Goal: Task Accomplishment & Management: Manage account settings

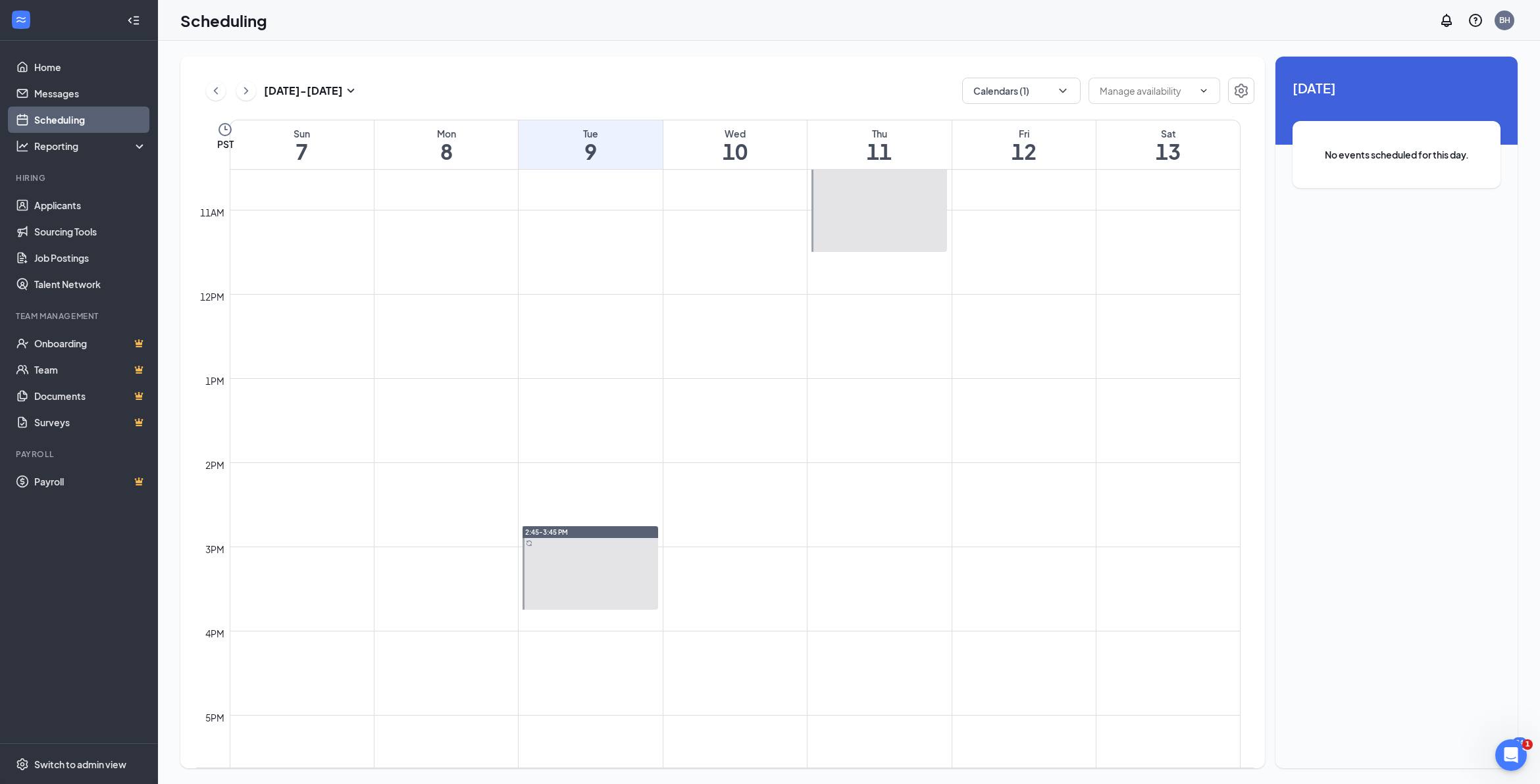
scroll to position [893, 0]
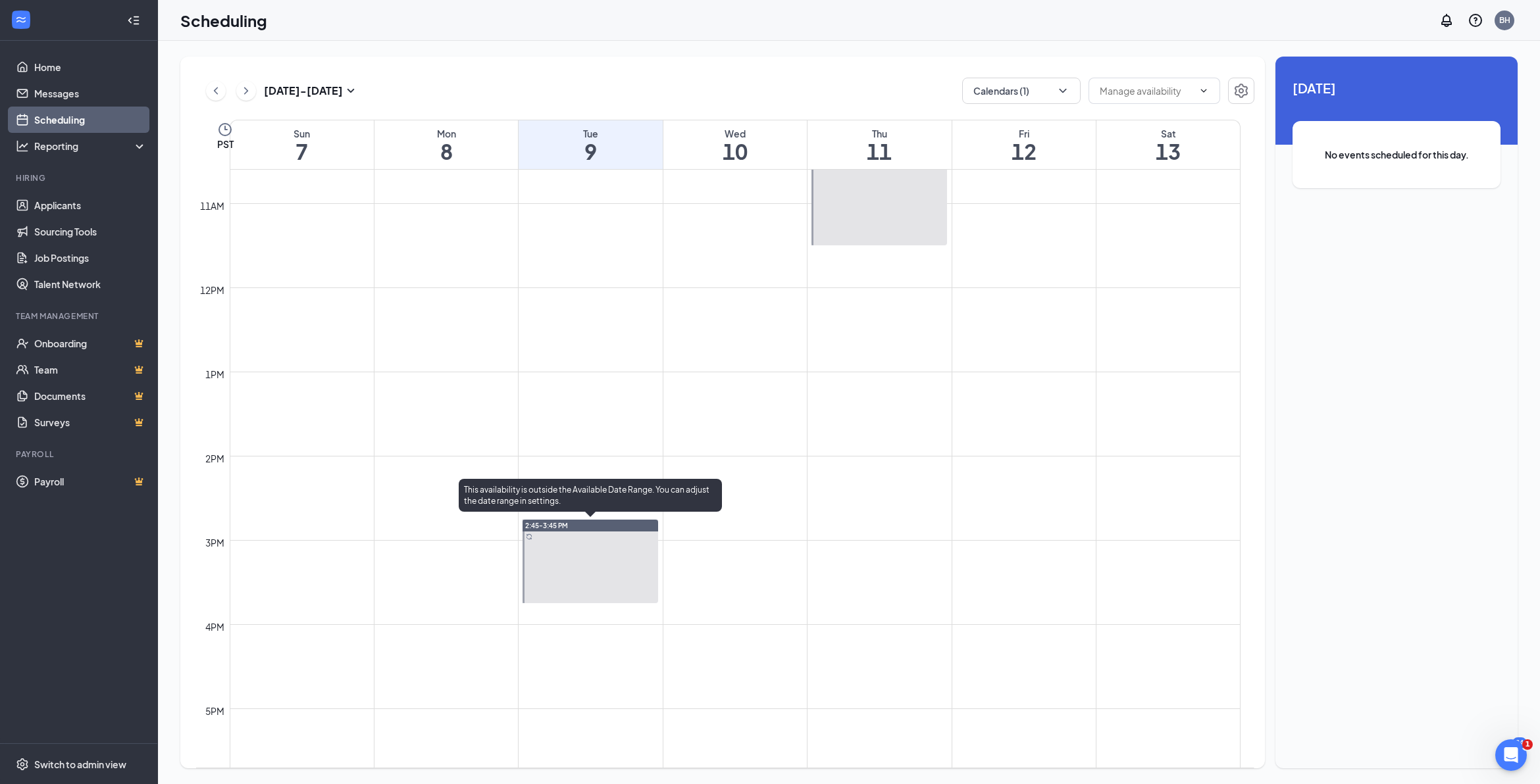
click at [603, 534] on div at bounding box center [591, 561] width 136 height 84
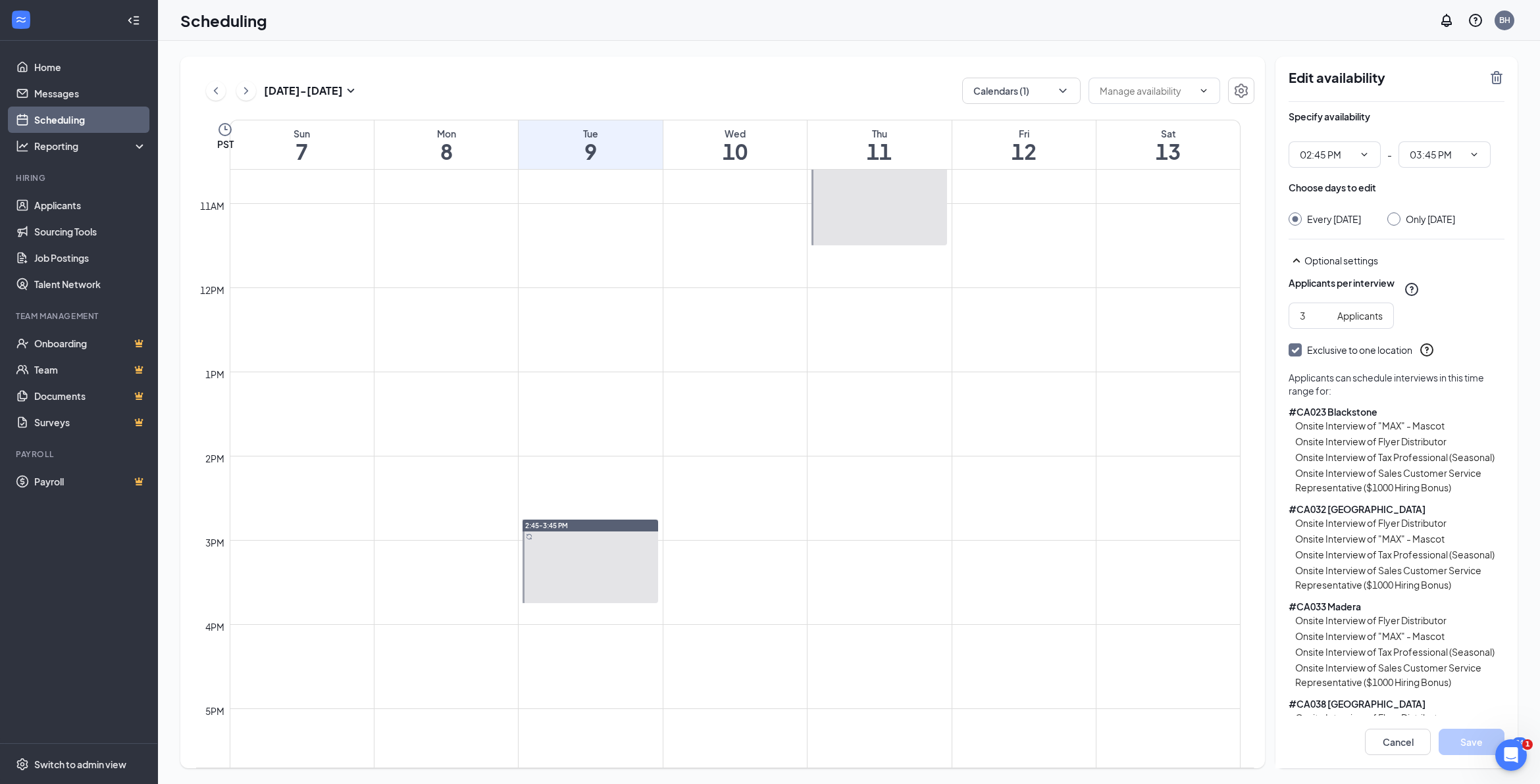
click at [1494, 76] on icon "TrashOutline" at bounding box center [1496, 78] width 16 height 16
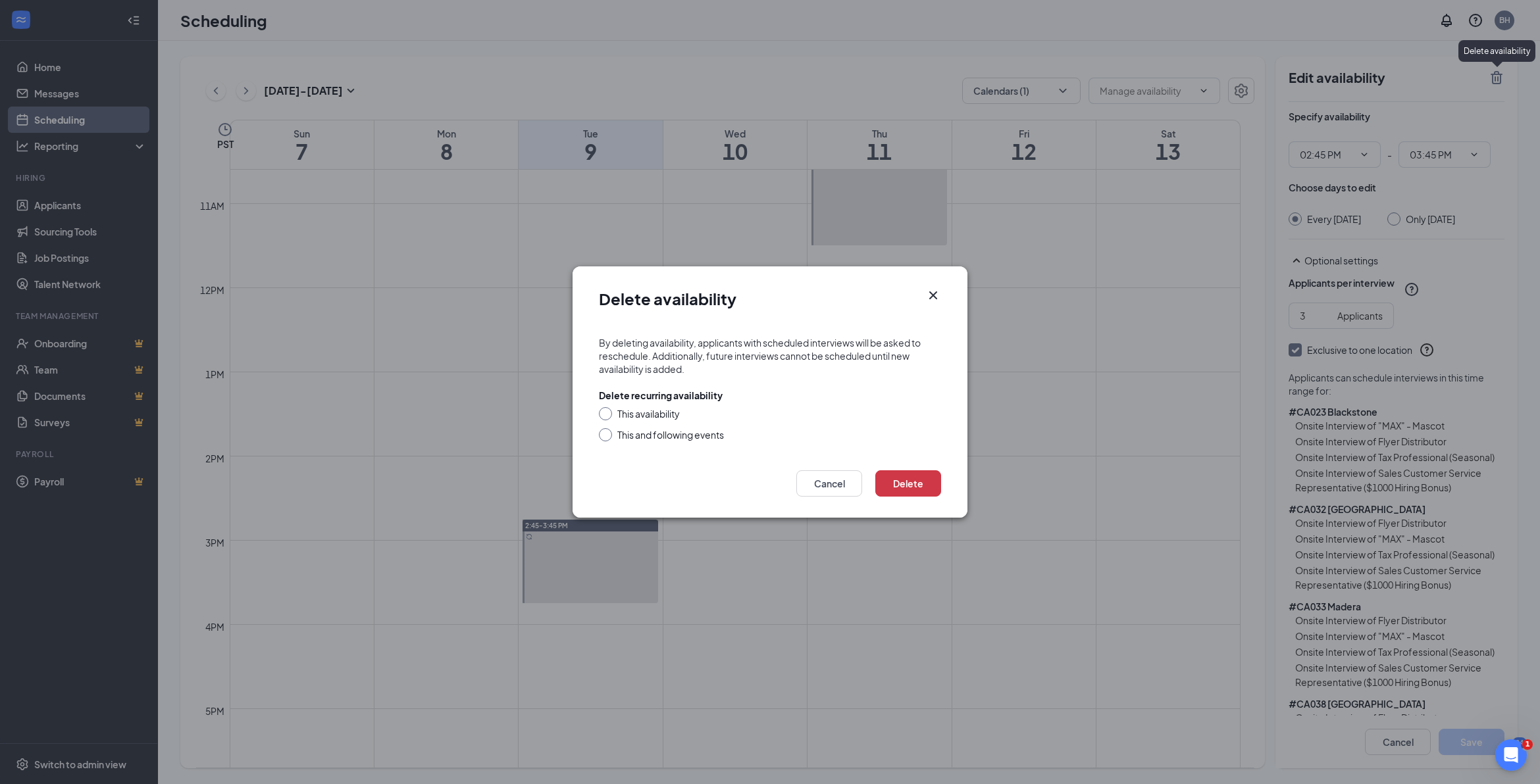
click at [607, 411] on input "This availability" at bounding box center [603, 412] width 9 height 9
radio input "true"
click at [892, 488] on button "Delete" at bounding box center [908, 484] width 66 height 26
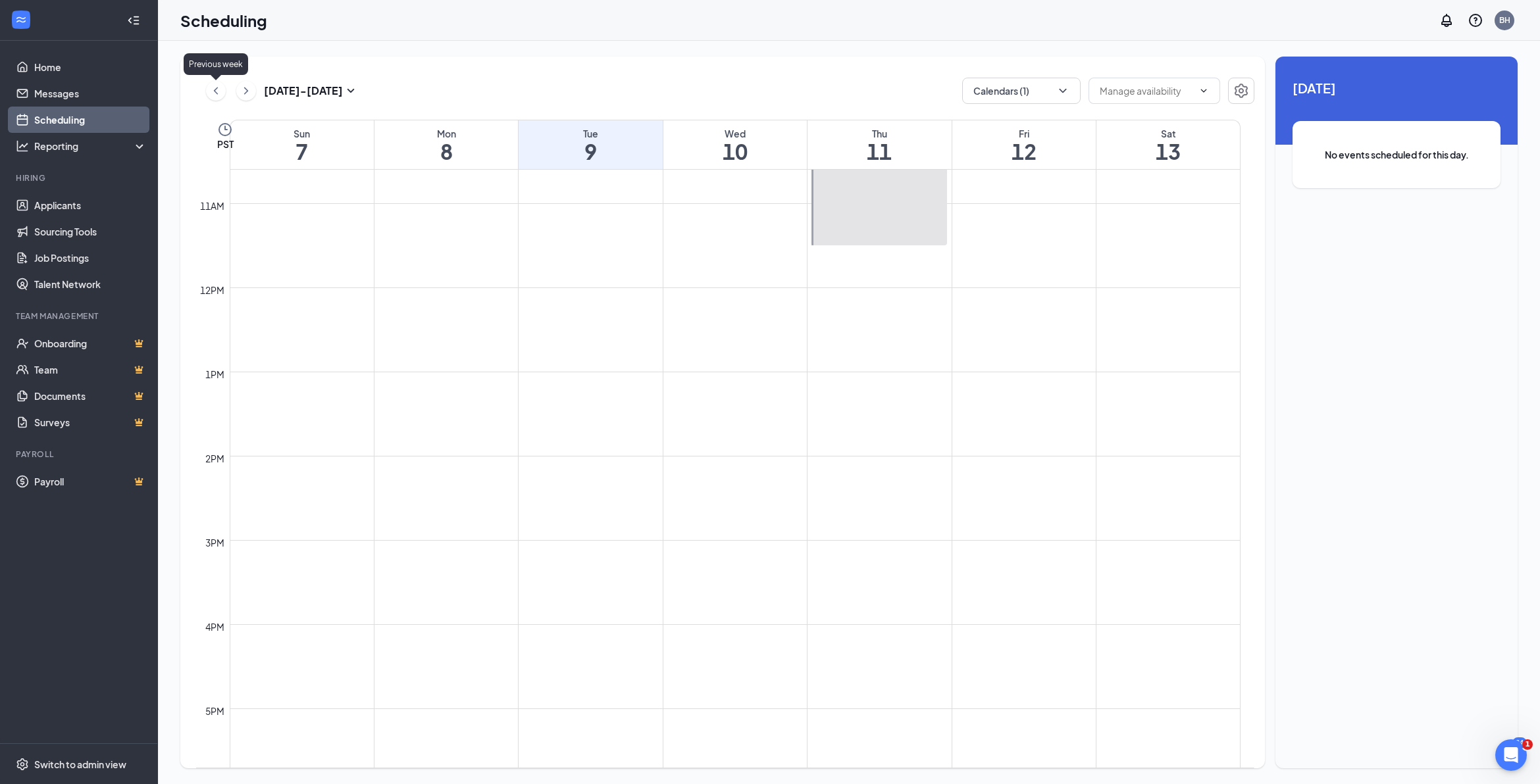
click at [219, 91] on icon "ChevronLeft" at bounding box center [216, 91] width 13 height 16
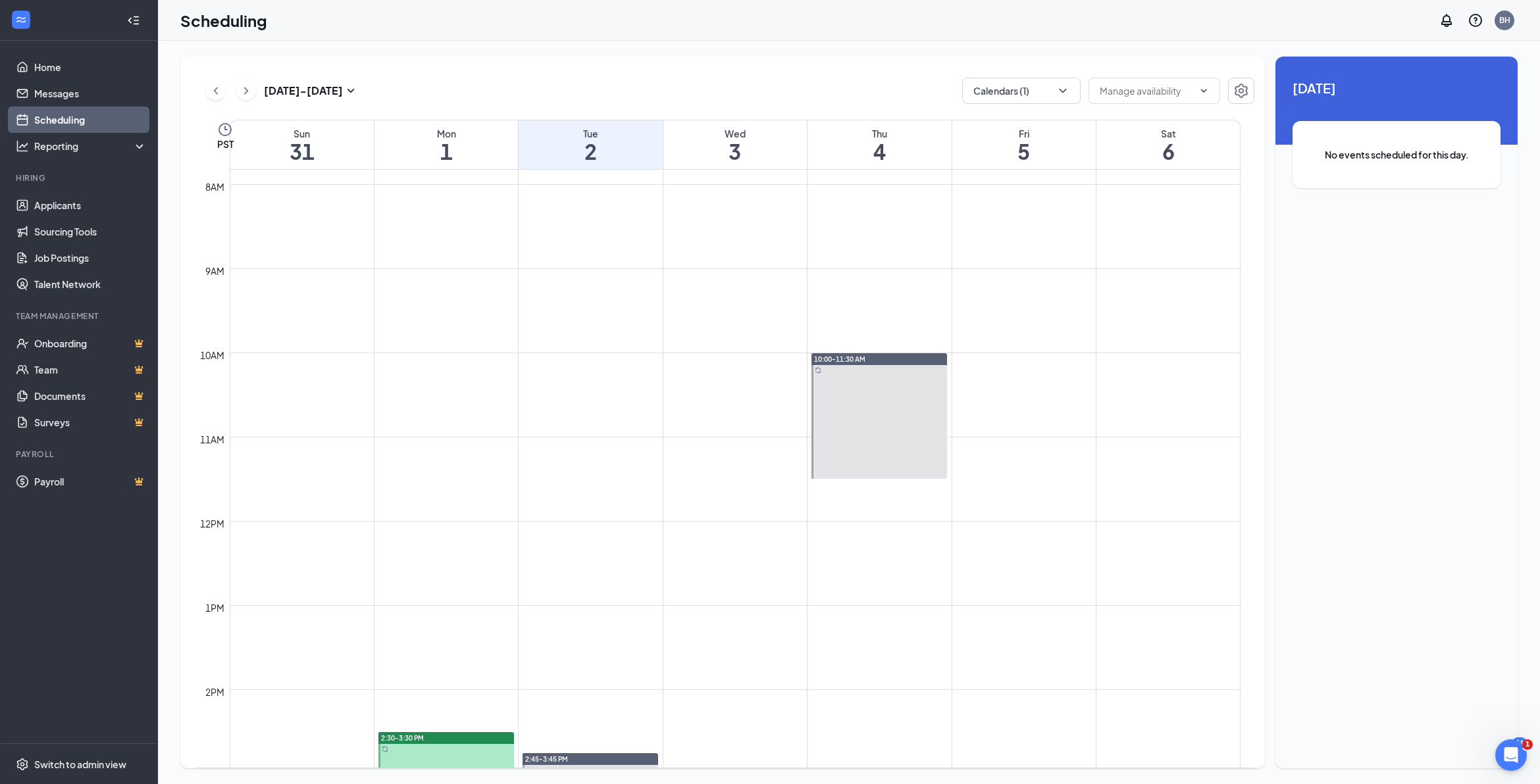
scroll to position [646, 0]
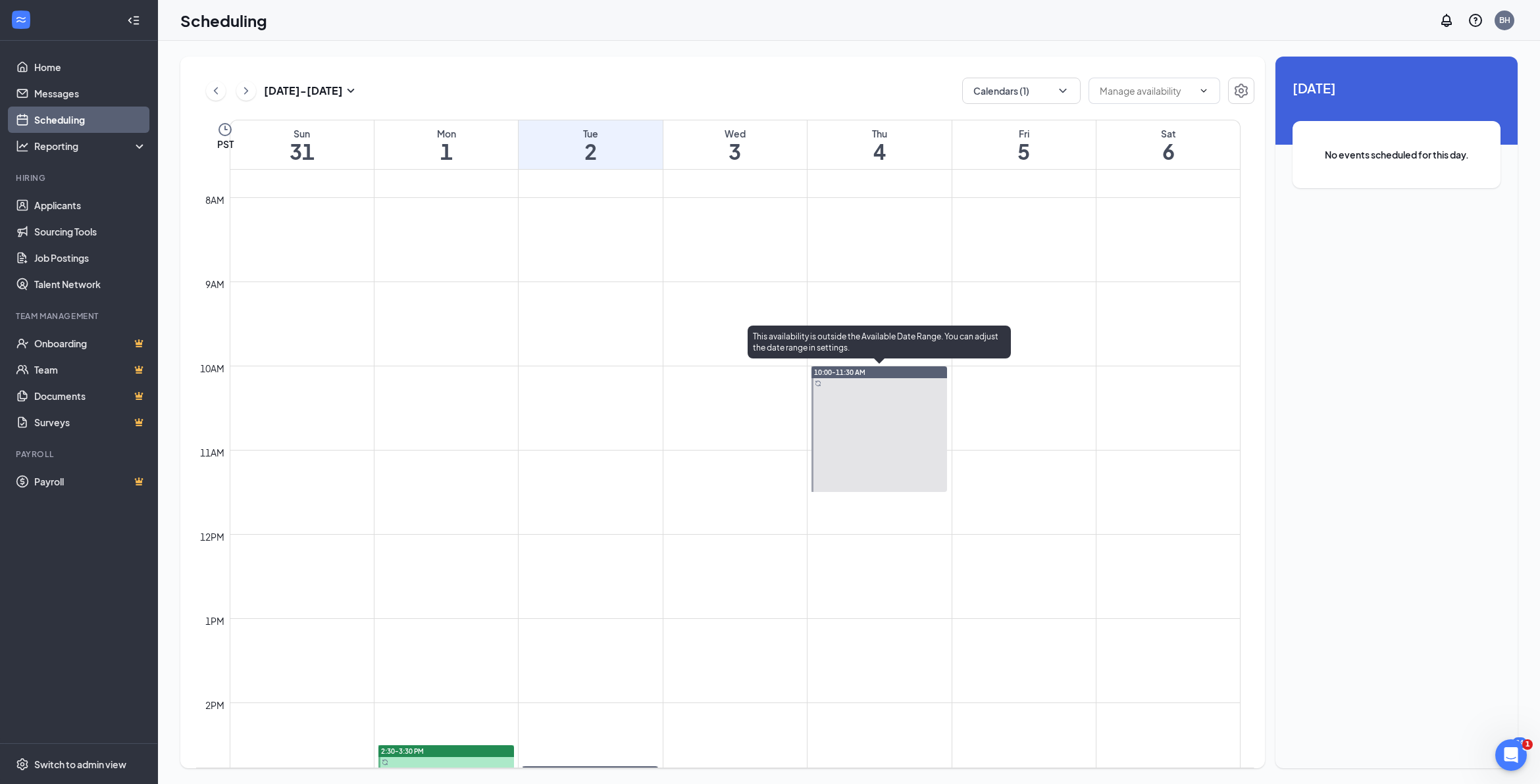
click at [856, 420] on div at bounding box center [879, 429] width 136 height 125
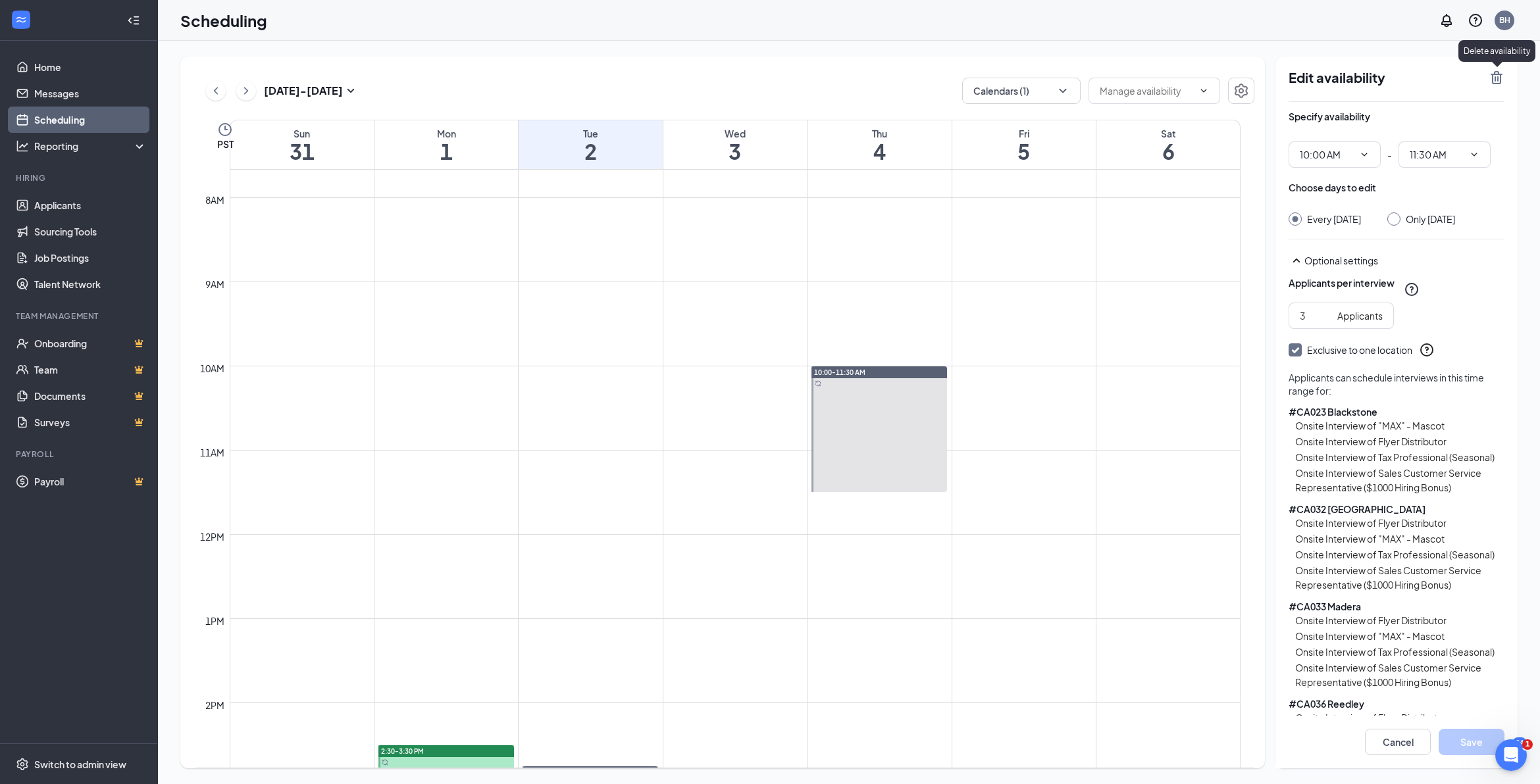
click at [1495, 76] on icon "TrashOutline" at bounding box center [1496, 78] width 16 height 16
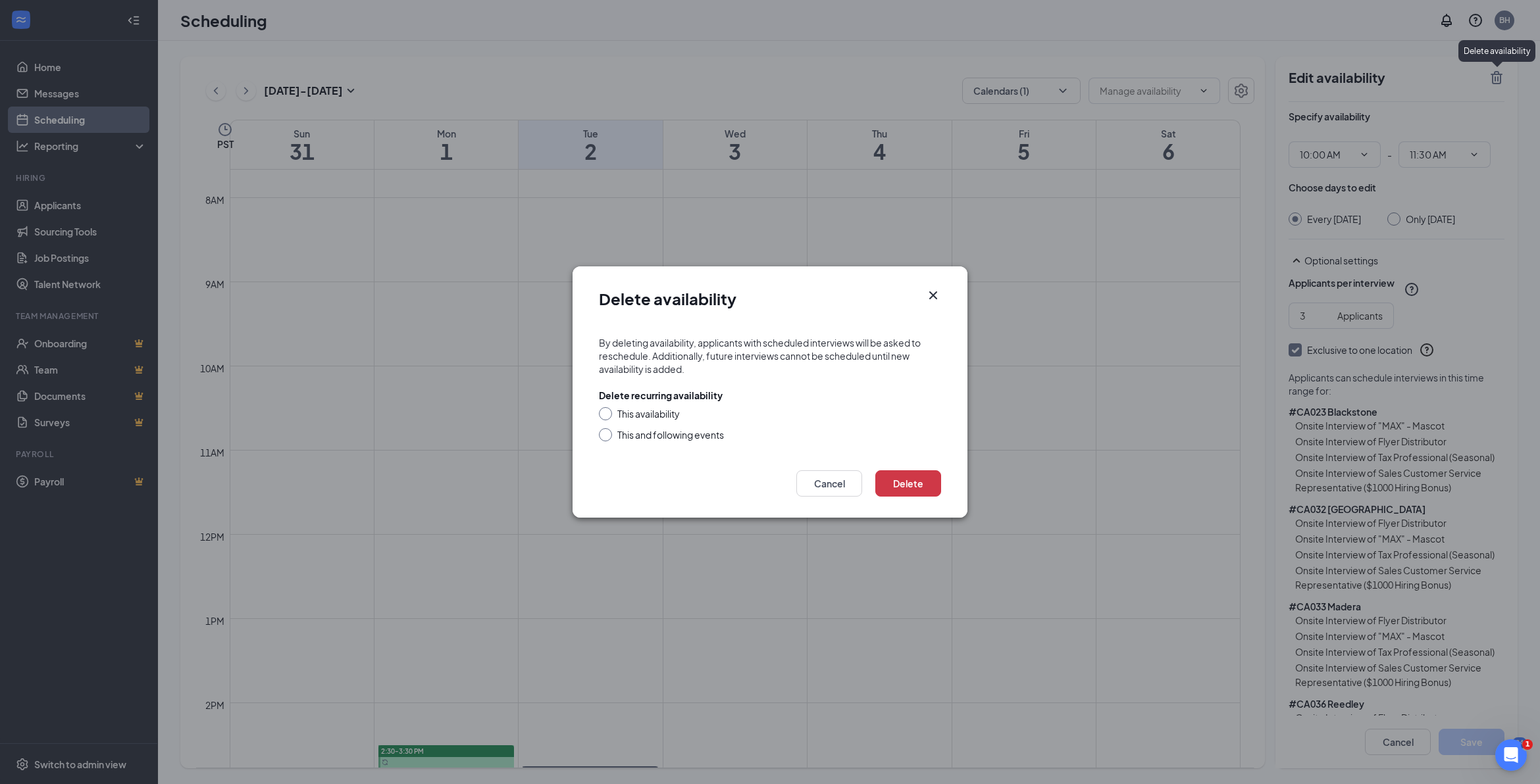
click at [600, 412] on input "This availability" at bounding box center [603, 412] width 9 height 9
radio input "true"
click at [903, 484] on button "Delete" at bounding box center [908, 484] width 66 height 26
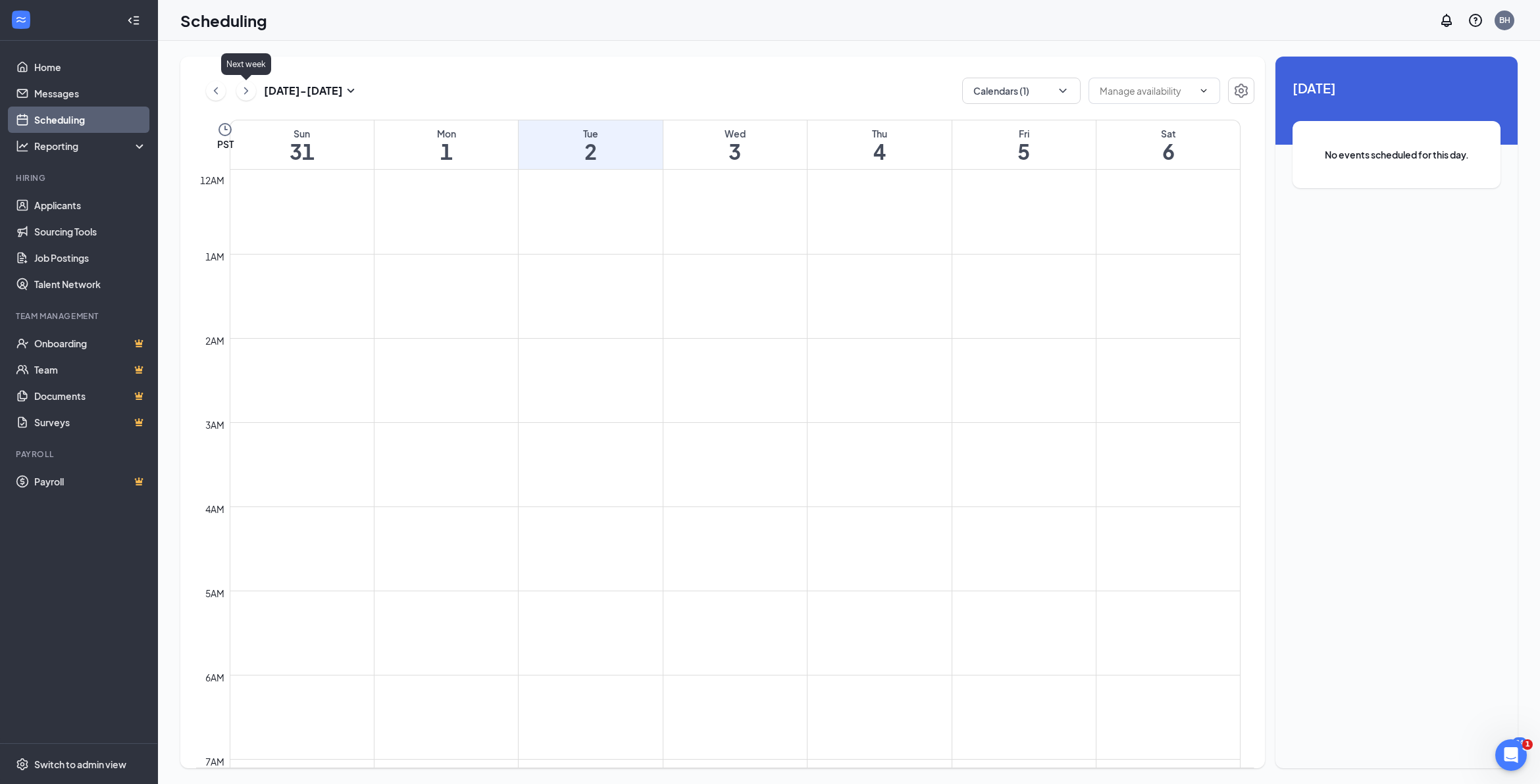
click at [240, 92] on icon "ChevronRight" at bounding box center [246, 91] width 13 height 16
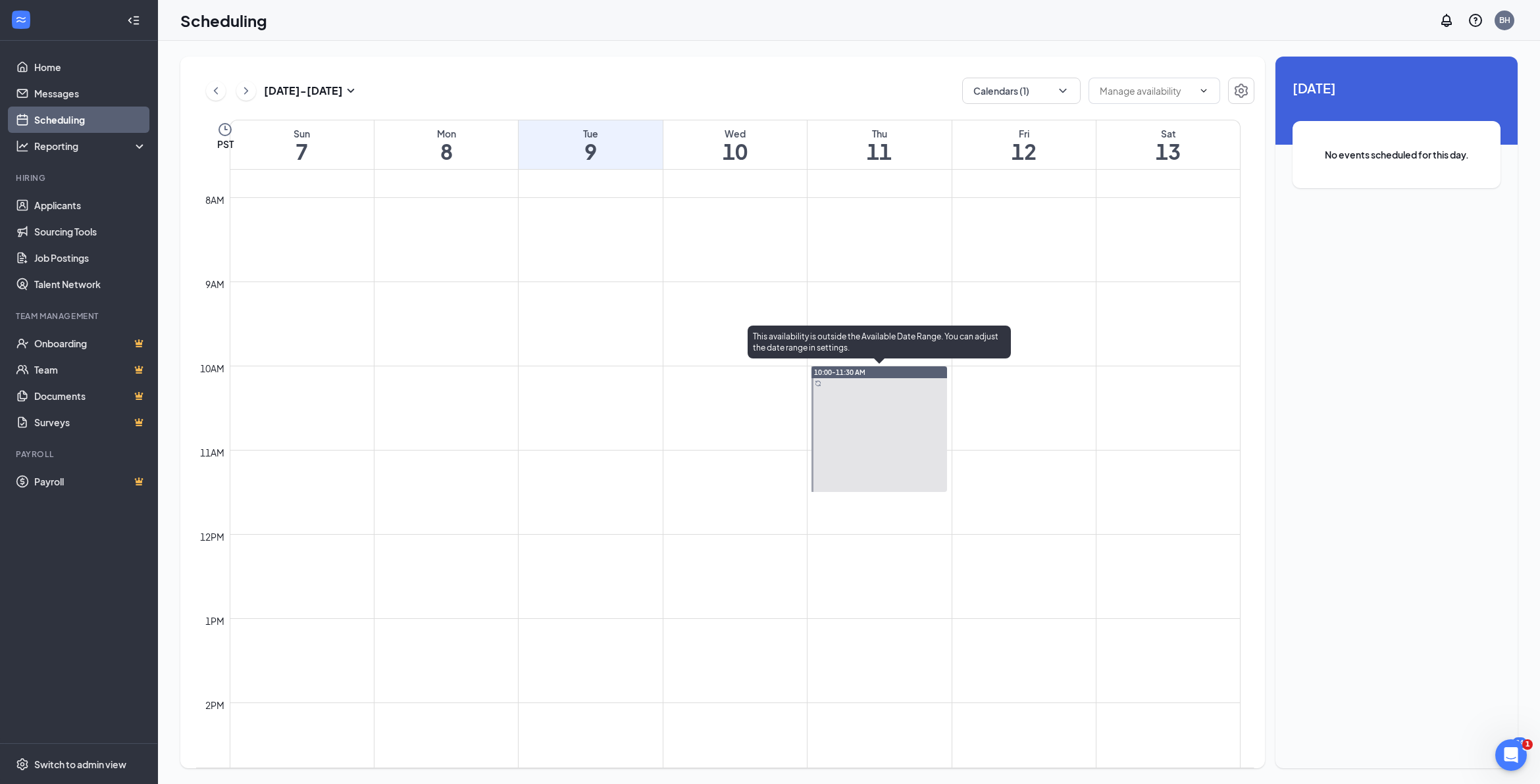
click at [896, 383] on div at bounding box center [879, 429] width 136 height 125
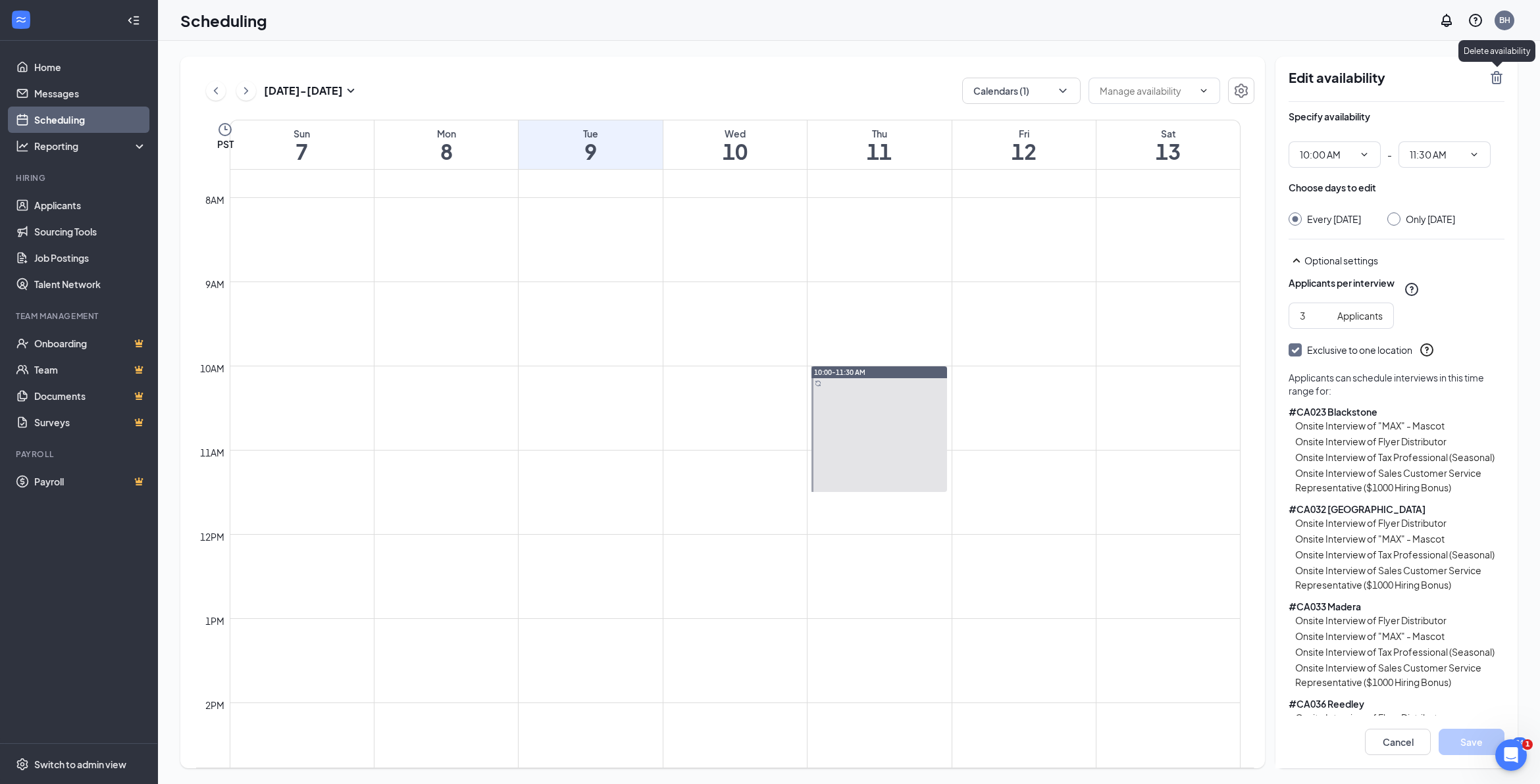
click at [1491, 73] on icon "TrashOutline" at bounding box center [1496, 78] width 16 height 16
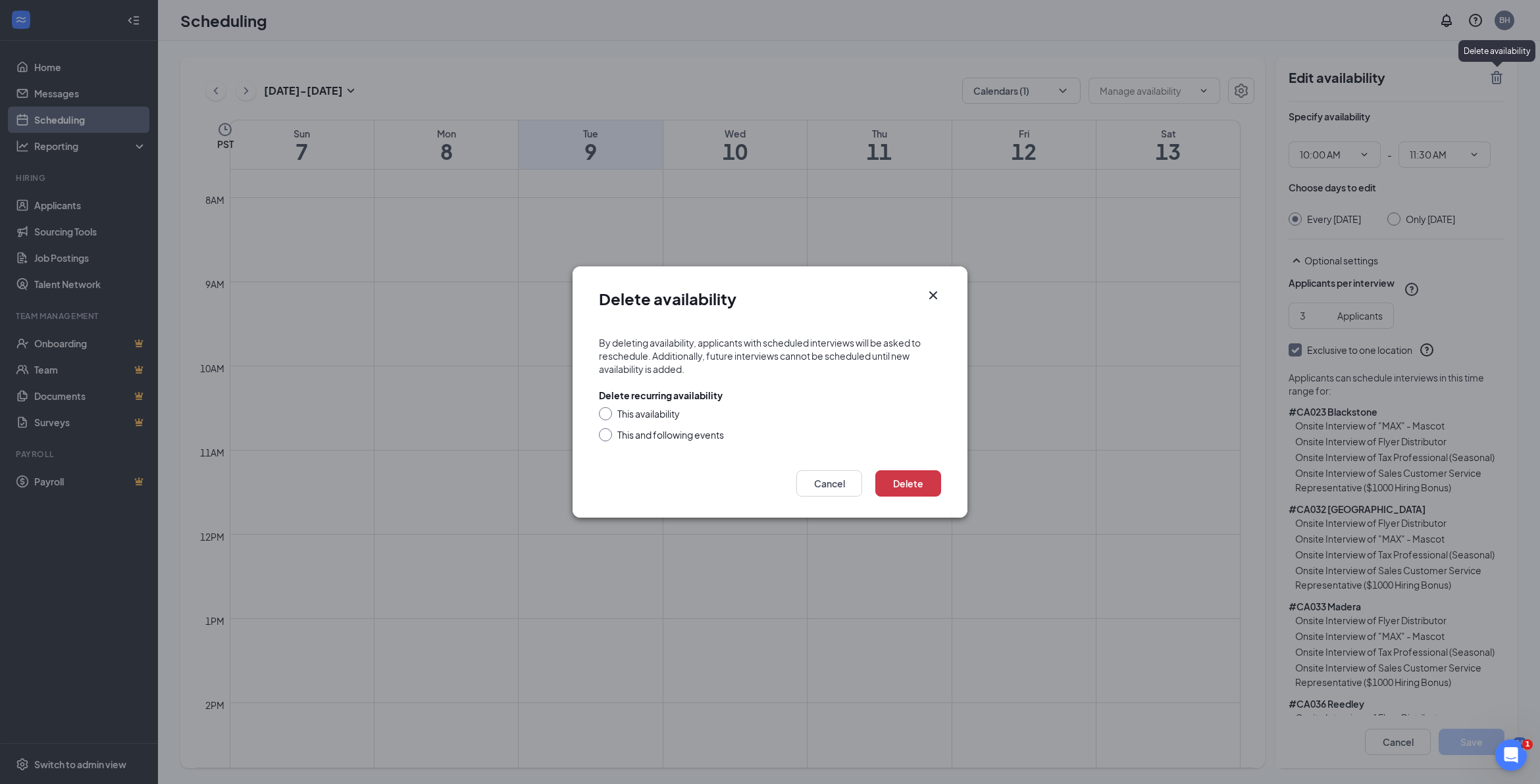
drag, startPoint x: 610, startPoint y: 411, endPoint x: 667, endPoint y: 438, distance: 63.1
click at [611, 411] on div at bounding box center [605, 414] width 13 height 13
click at [603, 412] on input "This availability" at bounding box center [603, 412] width 9 height 9
radio input "true"
click at [916, 488] on button "Delete" at bounding box center [908, 484] width 66 height 26
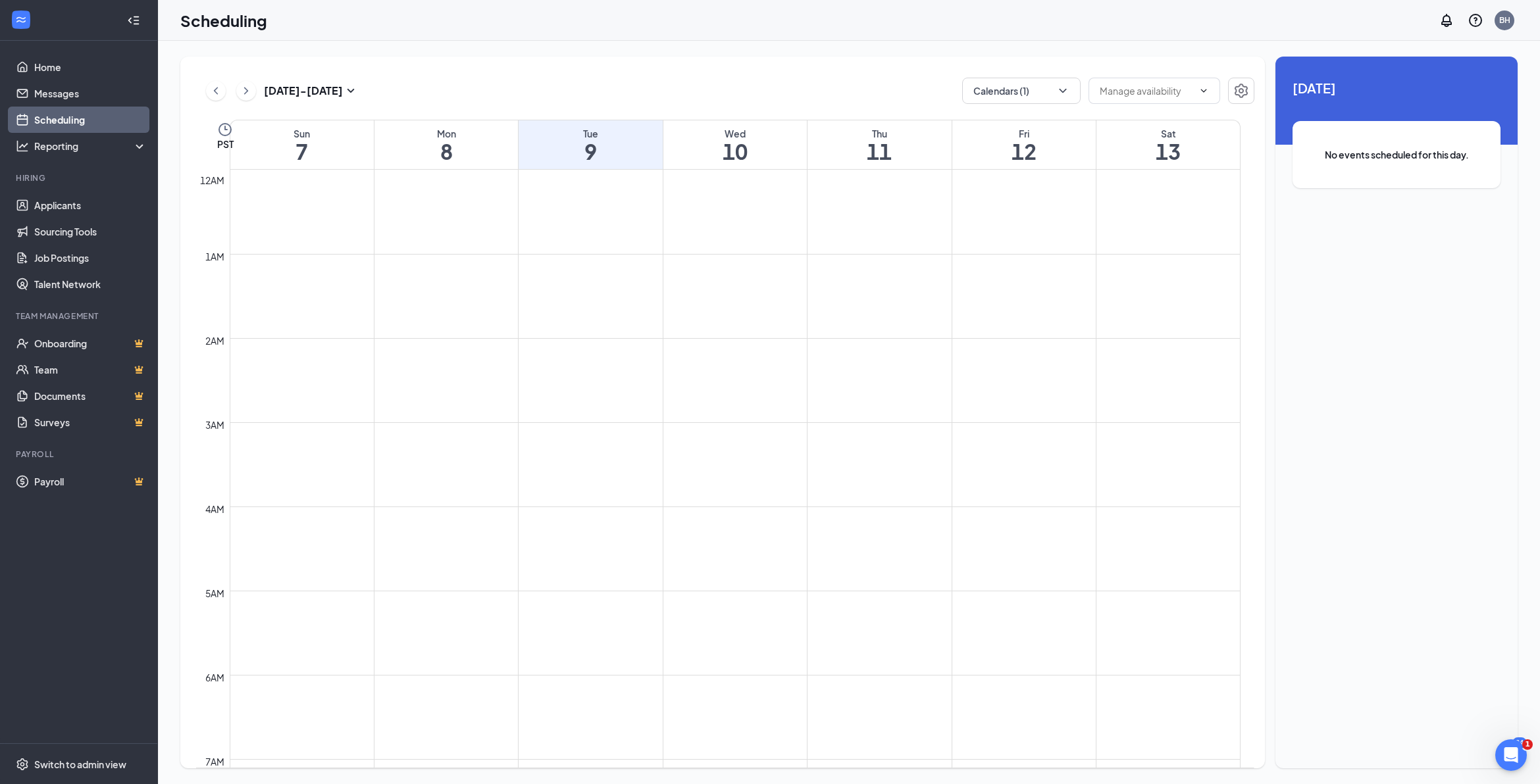
click at [249, 96] on icon "ChevronRight" at bounding box center [246, 91] width 13 height 16
click at [67, 71] on link "Home" at bounding box center [90, 67] width 112 height 26
